Goal: Task Accomplishment & Management: Manage account settings

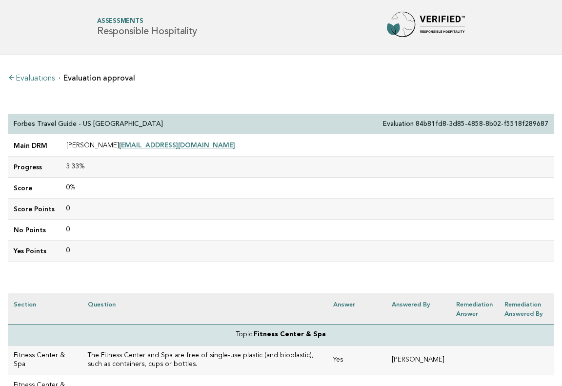
click at [38, 77] on link "Evaluations" at bounding box center [31, 79] width 47 height 8
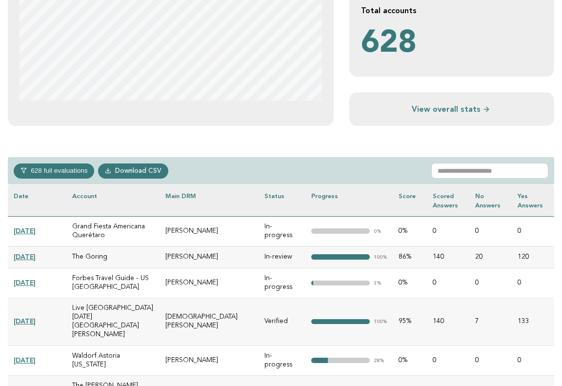
scroll to position [325, 0]
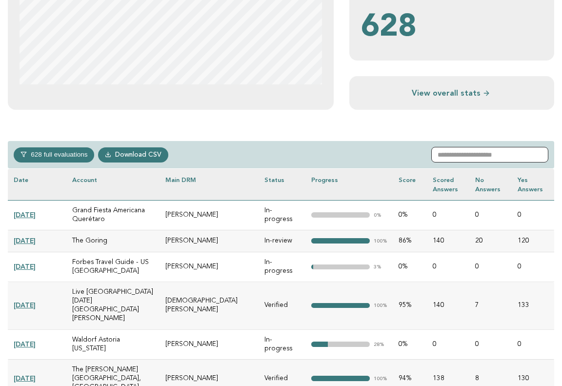
click at [456, 155] on input "text" at bounding box center [490, 155] width 117 height 16
paste input "**********"
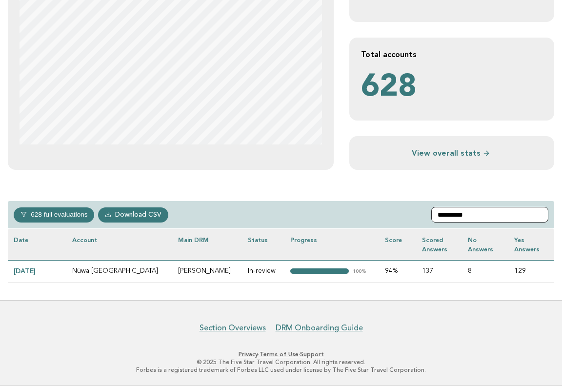
scroll to position [264, 0]
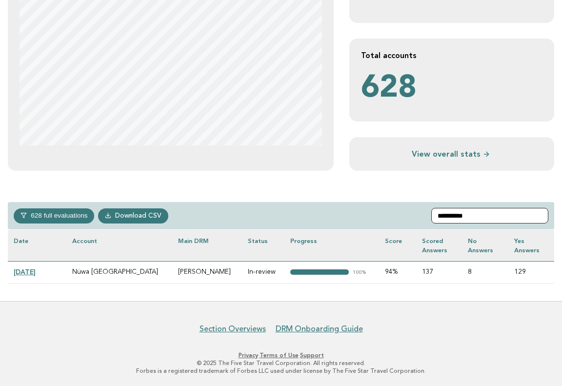
type input "**********"
click at [30, 268] on link "[DATE]" at bounding box center [25, 272] width 22 height 8
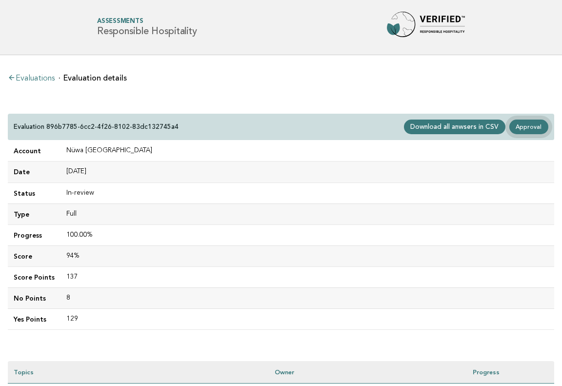
click at [535, 126] on link "Approval" at bounding box center [529, 127] width 39 height 15
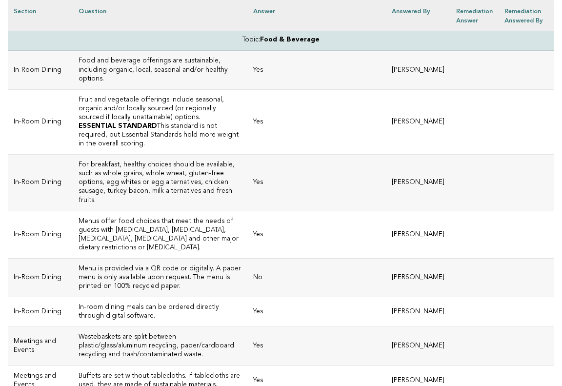
drag, startPoint x: 14, startPoint y: 121, endPoint x: 250, endPoint y: 435, distance: 393.6
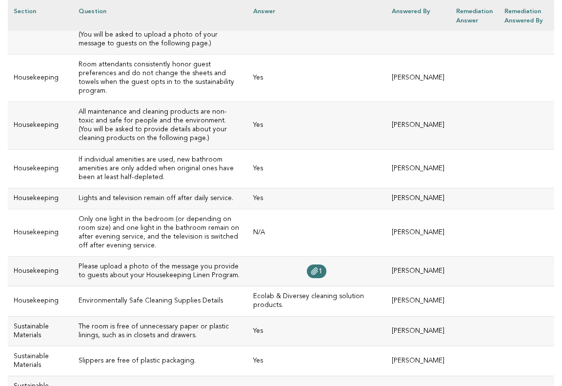
scroll to position [4608, 0]
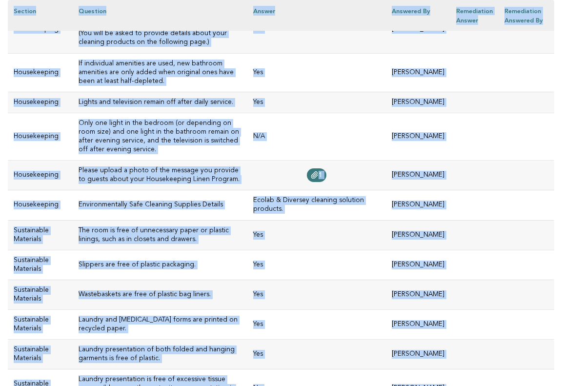
drag, startPoint x: 14, startPoint y: 124, endPoint x: 404, endPoint y: 133, distance: 390.7
copy div "Nüwa Macau Evaluation 896b7785-6cc2-4f26-8102-83dc132745a4 Main DRM Joseph Samp…"
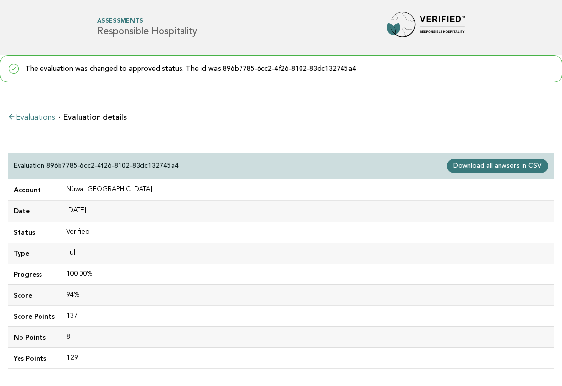
click at [35, 114] on link "Evaluations" at bounding box center [31, 118] width 47 height 8
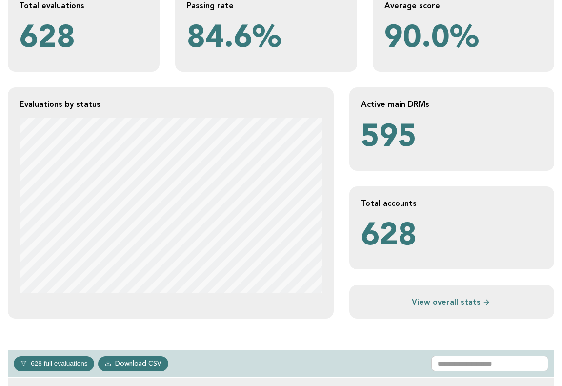
scroll to position [126, 0]
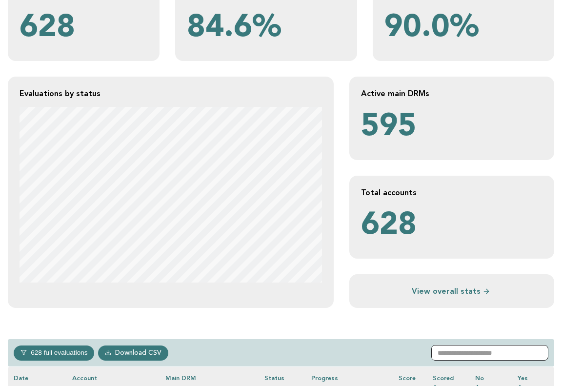
click at [472, 353] on input "text" at bounding box center [490, 353] width 117 height 16
paste input "**********"
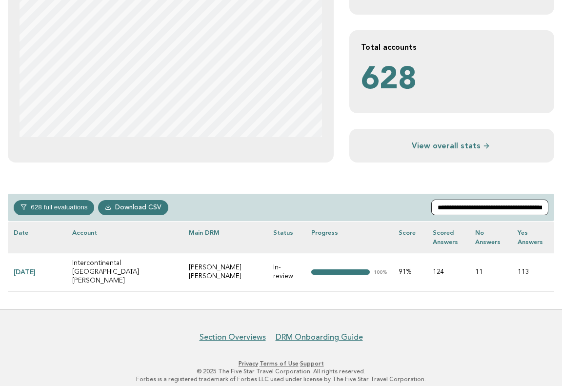
scroll to position [271, 0]
type input "**********"
click at [36, 269] on link "2025-02-04" at bounding box center [25, 273] width 22 height 8
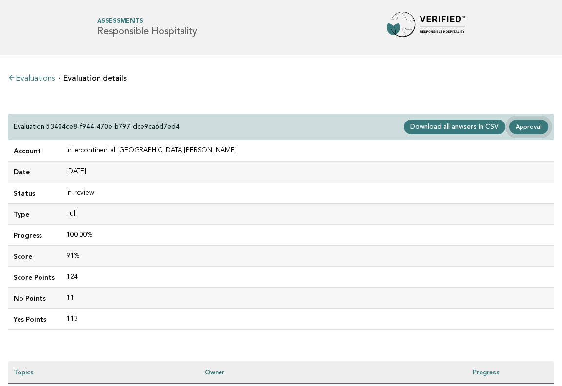
click at [528, 127] on link "Approval" at bounding box center [529, 127] width 39 height 15
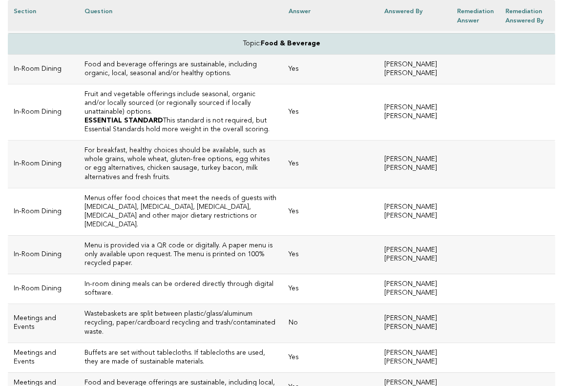
scroll to position [609, 0]
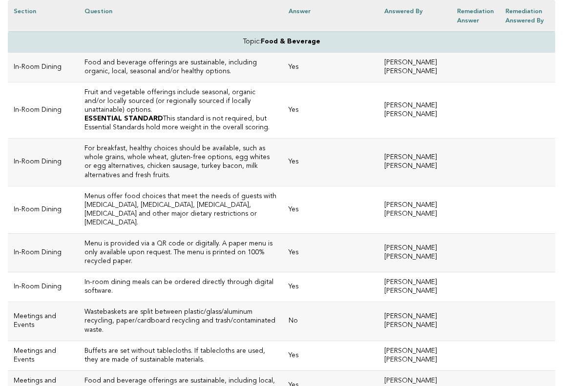
click at [172, 180] on h3 "For breakfast, healthy choices should be available, such as whole grains, whole…" at bounding box center [180, 162] width 193 height 35
click at [167, 119] on p "ESSENTIAL STANDARD This standard is not required, but Essential Standards hold …" at bounding box center [180, 124] width 193 height 18
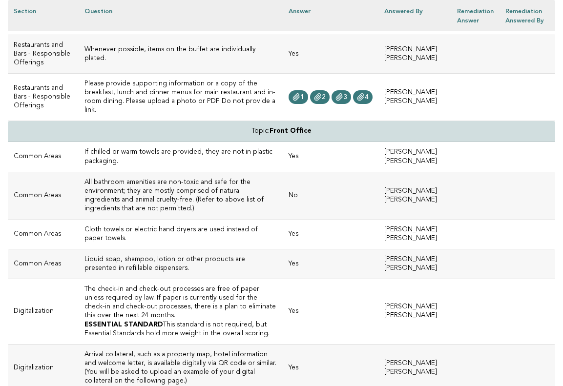
scroll to position [1761, 0]
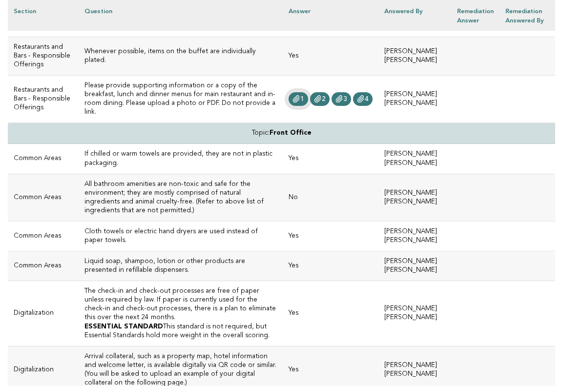
click at [293, 103] on icon at bounding box center [296, 99] width 6 height 7
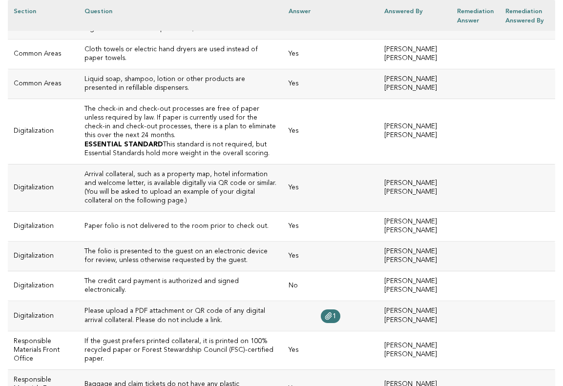
scroll to position [1944, 0]
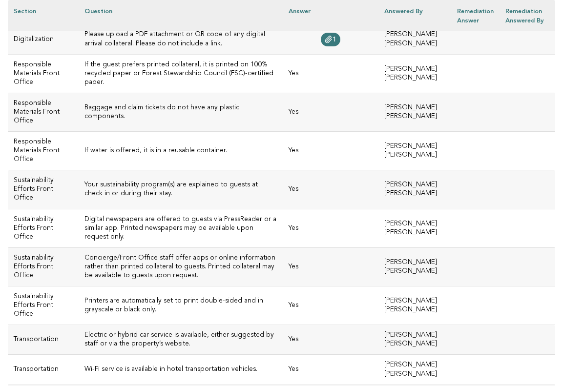
scroll to position [2223, 0]
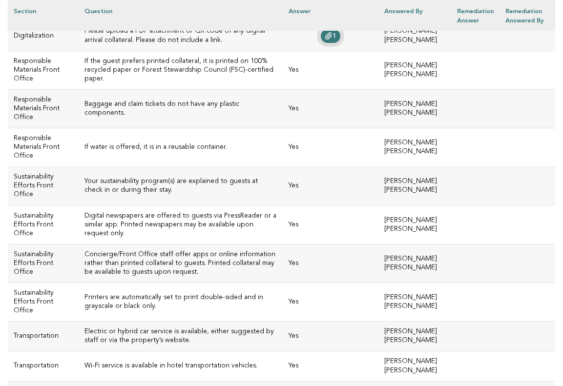
click at [325, 40] on icon at bounding box center [329, 36] width 8 height 8
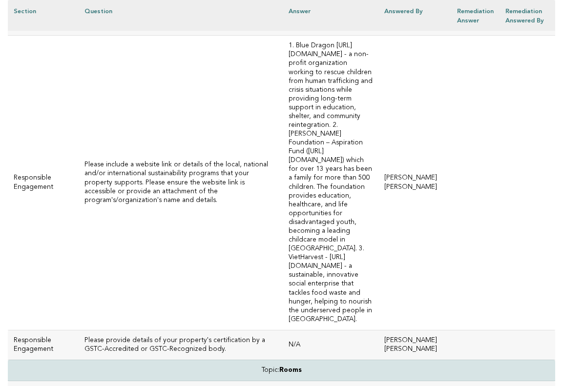
scroll to position [3039, 0]
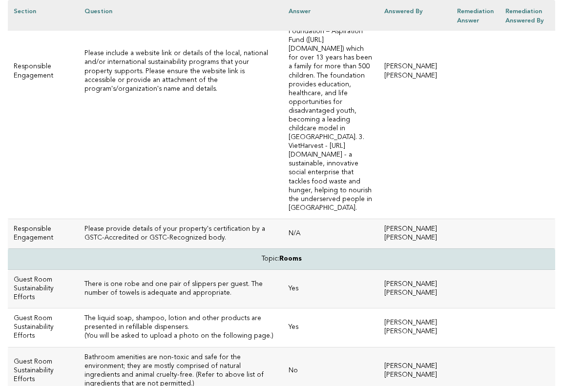
scroll to position [3151, 0]
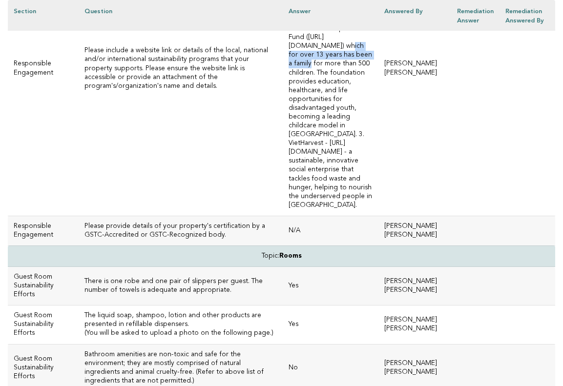
drag, startPoint x: 386, startPoint y: 160, endPoint x: 257, endPoint y: 159, distance: 128.9
click at [283, 159] on td "1. Blue Dragon [URL][DOMAIN_NAME] - a non-profit organization working to rescue…" at bounding box center [331, 68] width 96 height 295
copy td "[URL][DOMAIN_NAME]"
click at [464, 151] on td at bounding box center [475, 68] width 48 height 295
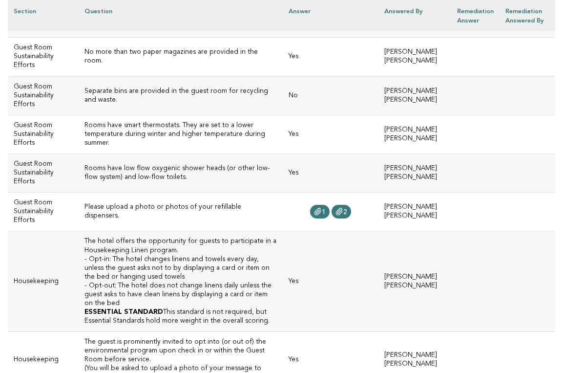
scroll to position [3589, 0]
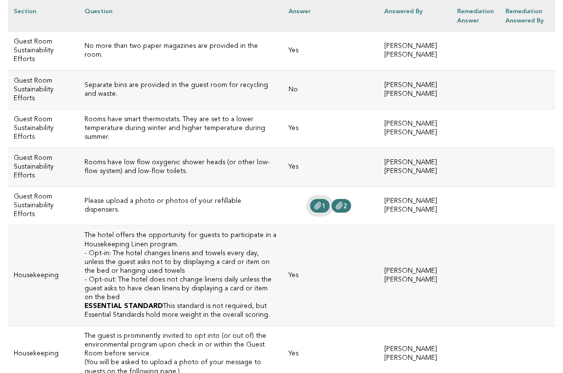
click at [314, 209] on icon at bounding box center [318, 206] width 8 height 8
click at [353, 147] on td "Yes" at bounding box center [331, 128] width 96 height 39
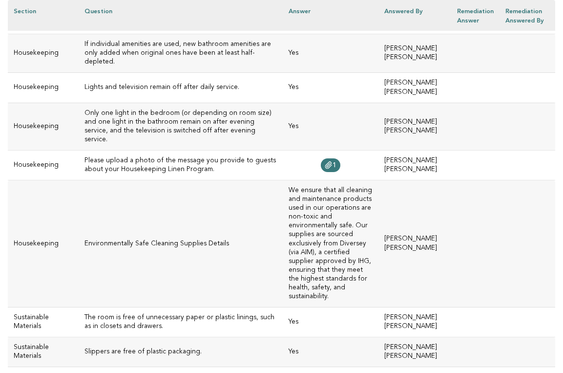
scroll to position [4024, 0]
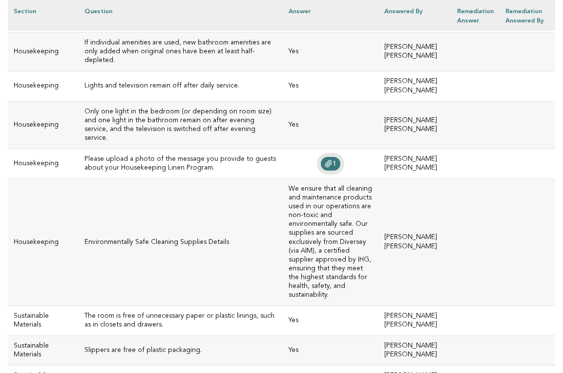
click at [326, 170] on link "1" at bounding box center [331, 164] width 20 height 14
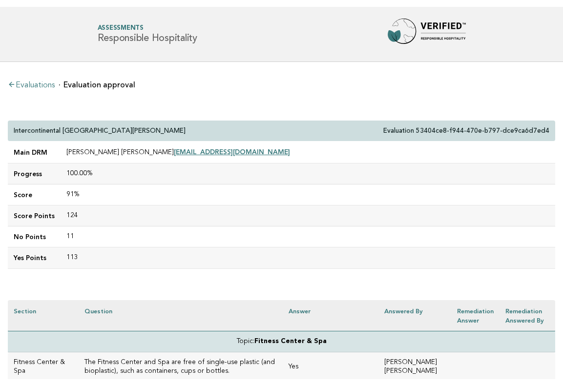
scroll to position [0, 0]
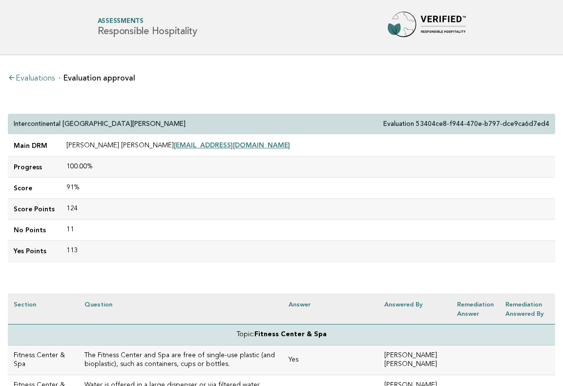
click at [41, 79] on link "Evaluations" at bounding box center [31, 79] width 47 height 8
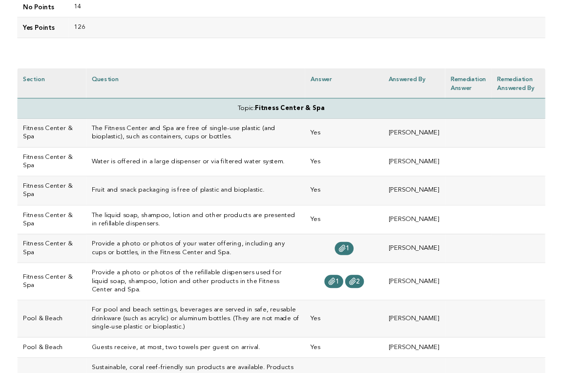
scroll to position [229, 0]
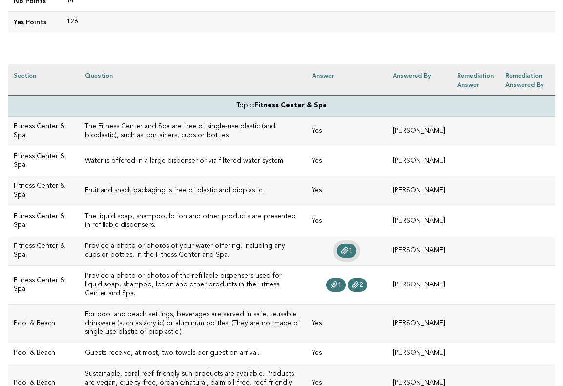
click at [341, 249] on icon at bounding box center [344, 251] width 6 height 7
click at [338, 284] on span "1" at bounding box center [340, 285] width 4 height 7
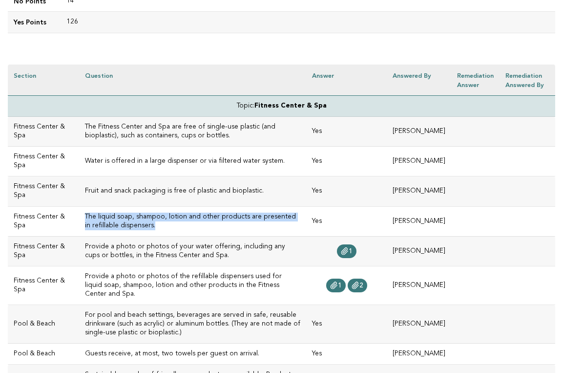
drag, startPoint x: 174, startPoint y: 221, endPoint x: 63, endPoint y: 217, distance: 110.9
click at [79, 217] on td "The liquid soap, shampoo, lotion and other products are presented in refillable…" at bounding box center [192, 221] width 227 height 30
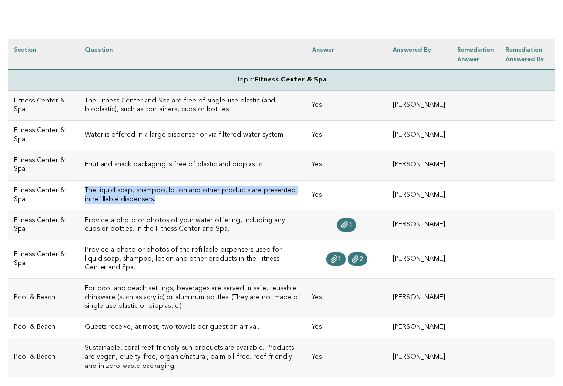
scroll to position [245, 0]
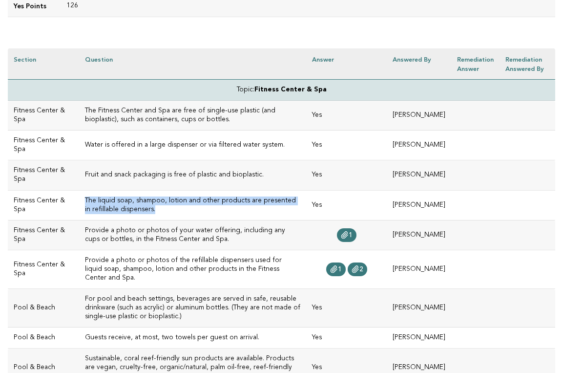
copy h3 "The liquid soap, shampoo, lotion and other products are presented in refillable…"
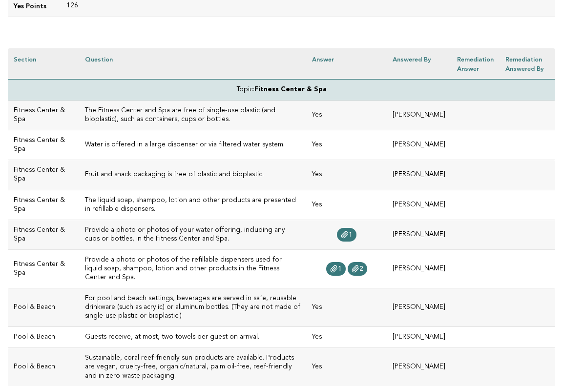
click at [220, 214] on td "The liquid soap, shampoo, lotion and other products are presented in refillable…" at bounding box center [192, 205] width 227 height 30
click at [338, 266] on span "1" at bounding box center [340, 269] width 4 height 7
click at [349, 234] on span "1" at bounding box center [351, 234] width 4 height 7
click at [359, 268] on span "2" at bounding box center [361, 269] width 4 height 7
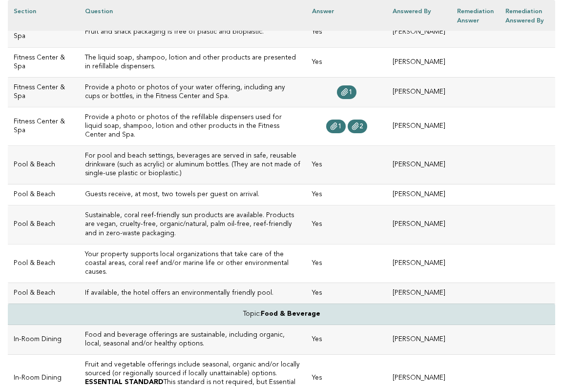
scroll to position [411, 0]
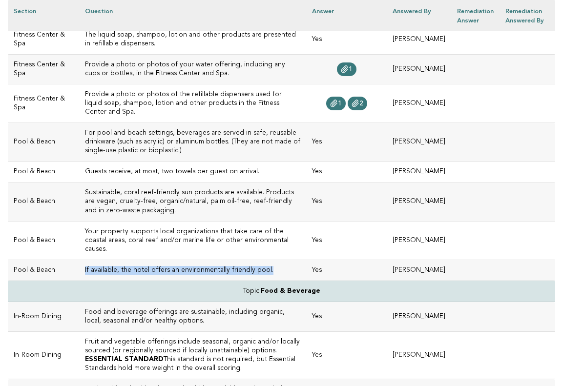
drag, startPoint x: 89, startPoint y: 277, endPoint x: 64, endPoint y: 270, distance: 25.2
click at [79, 270] on td "If available, the hotel offers an environmentally friendly pool." at bounding box center [192, 270] width 227 height 21
copy h3 "If available, the hotel offers an environmentally friendly pool."
